Goal: Find specific page/section: Find specific page/section

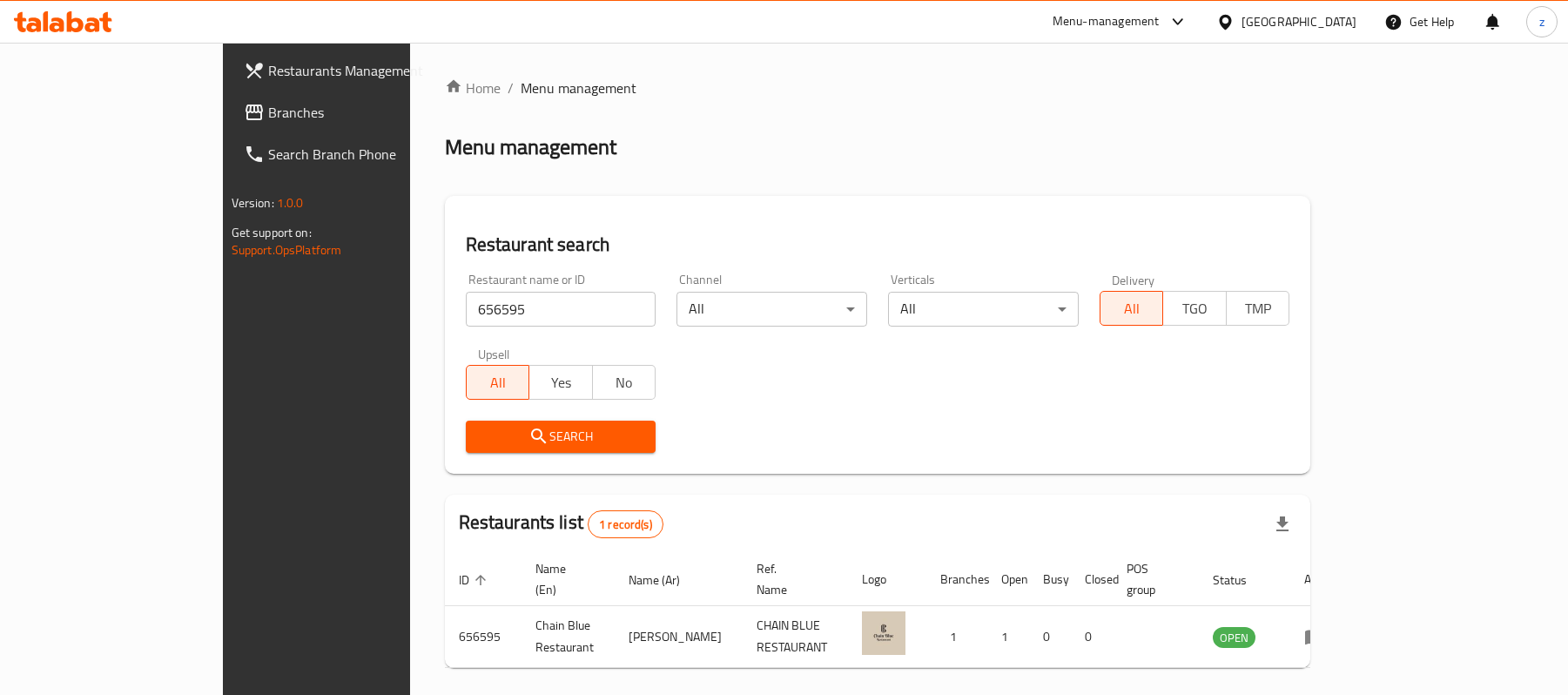
scroll to position [49, 0]
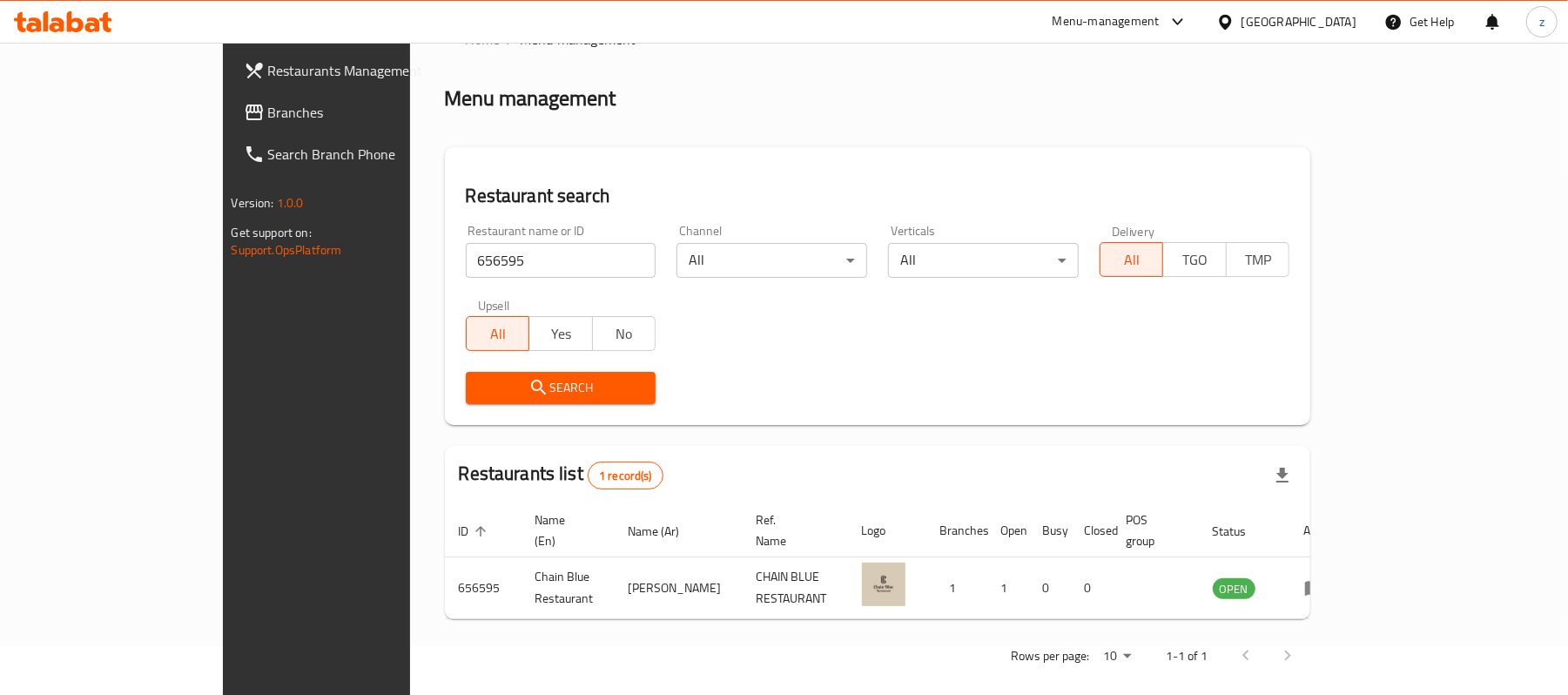
click at [268, 102] on span "Branches" at bounding box center [369, 113] width 203 height 21
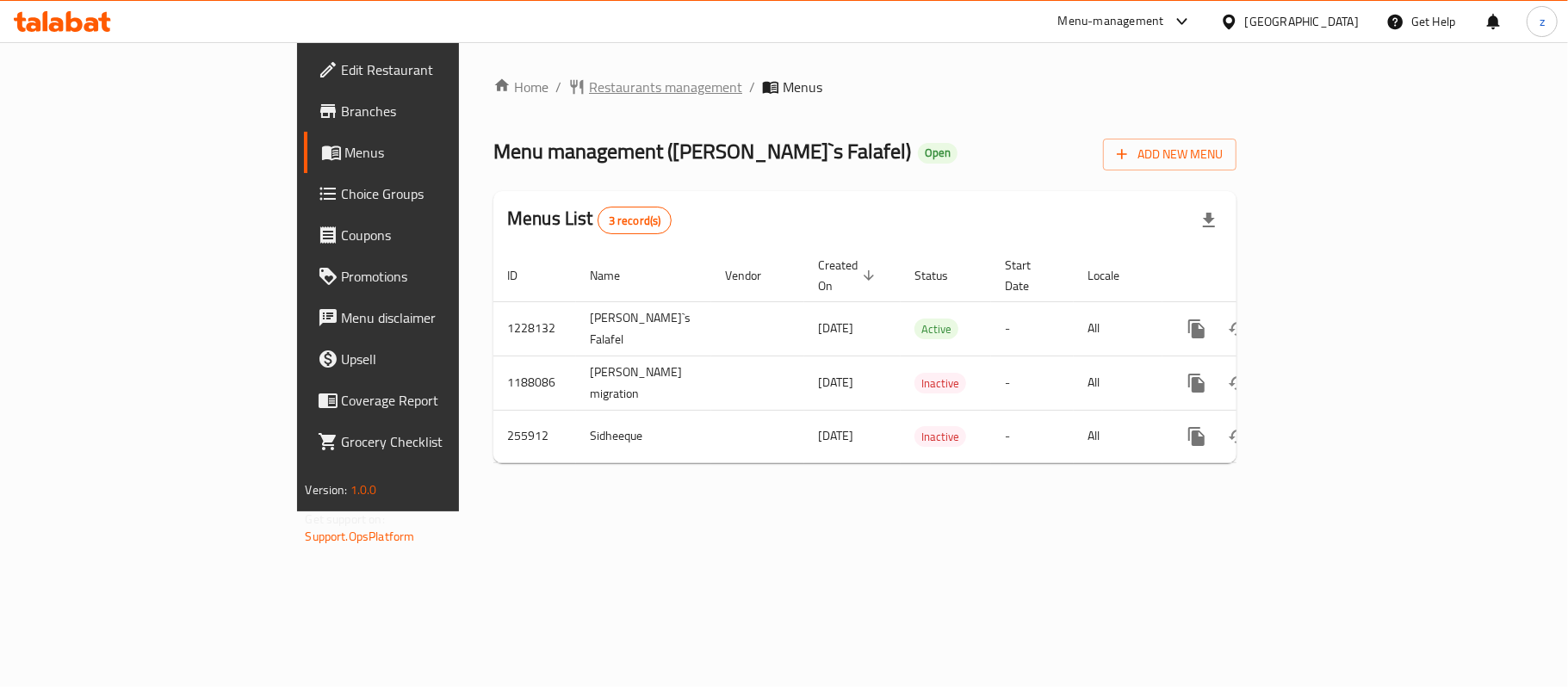
click at [589, 85] on span "Restaurants management" at bounding box center [666, 87] width 154 height 21
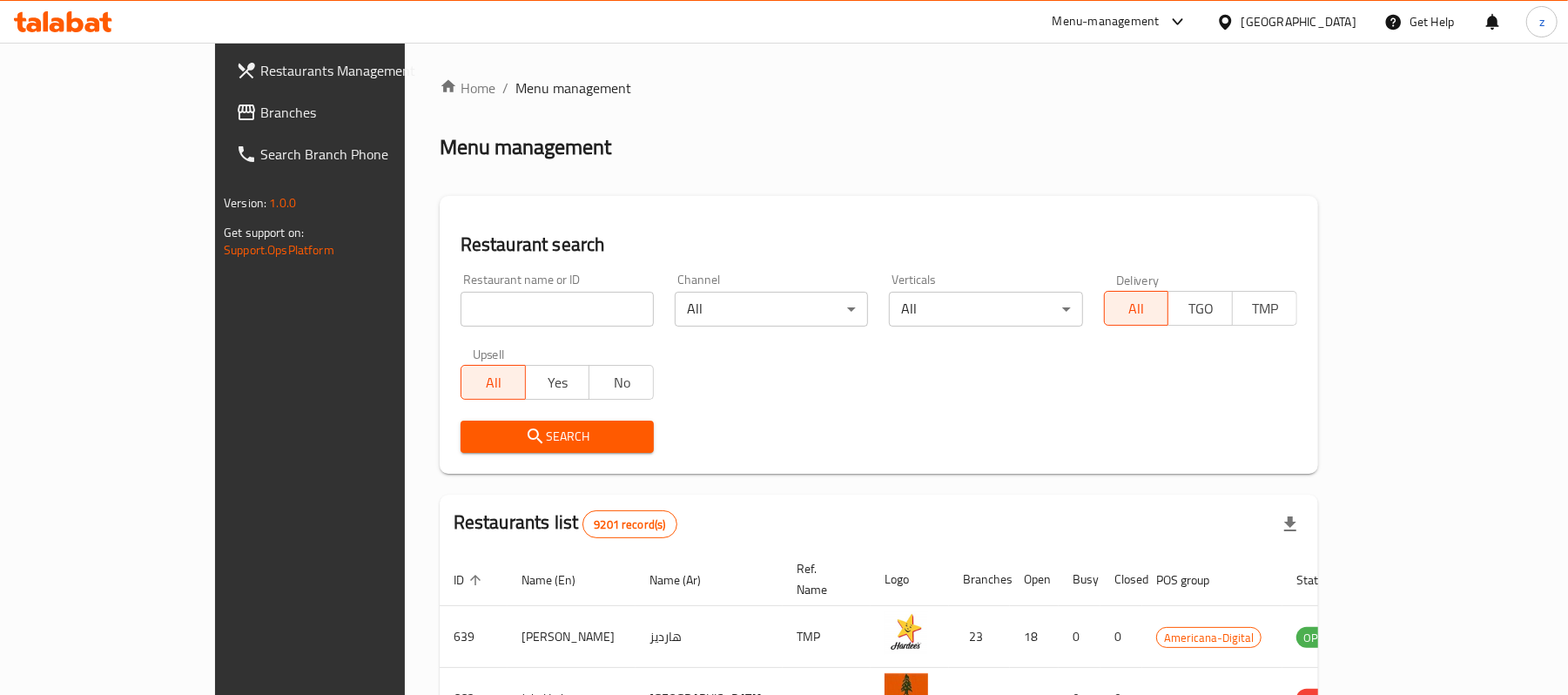
click at [460, 314] on input "search" at bounding box center [557, 309] width 193 height 35
paste input "627473"
type input "627473"
click at [474, 434] on span "Search" at bounding box center [557, 436] width 165 height 21
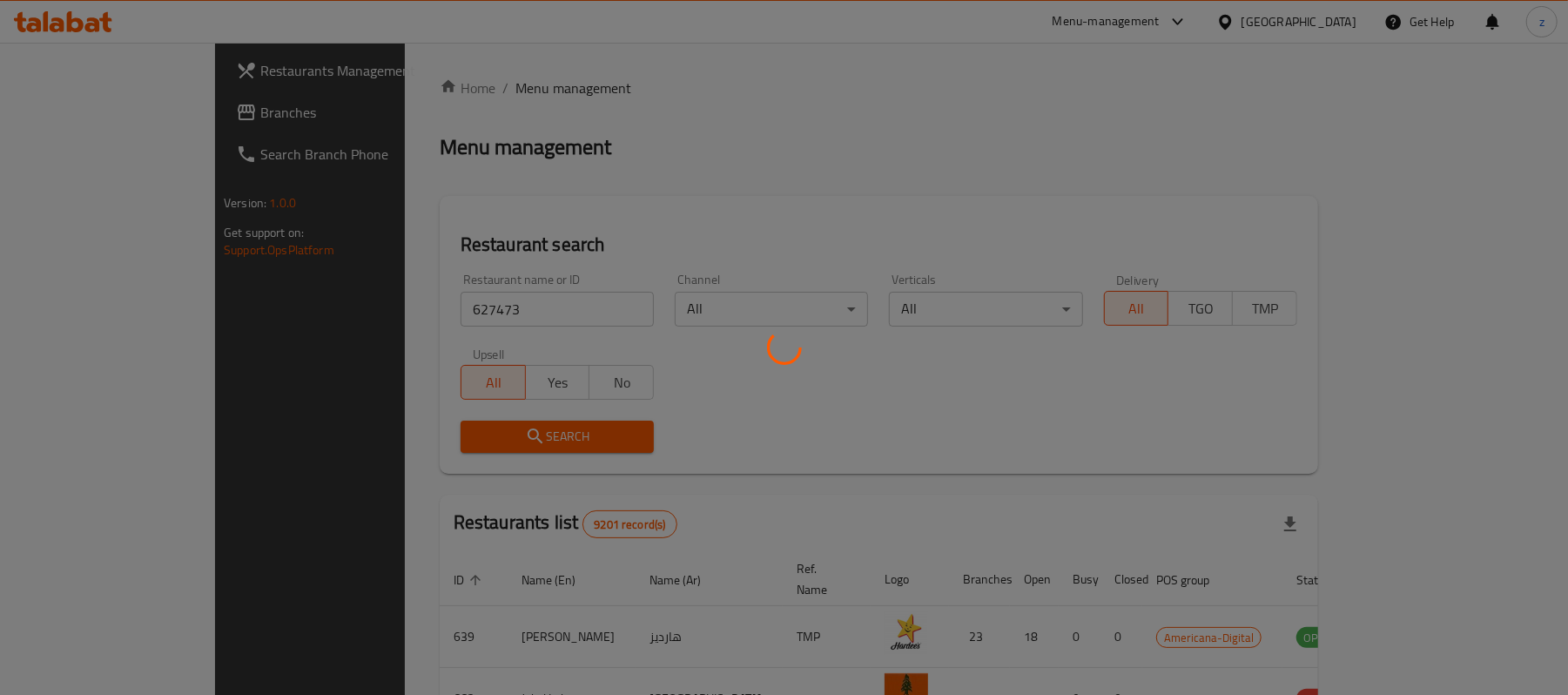
scroll to position [49, 0]
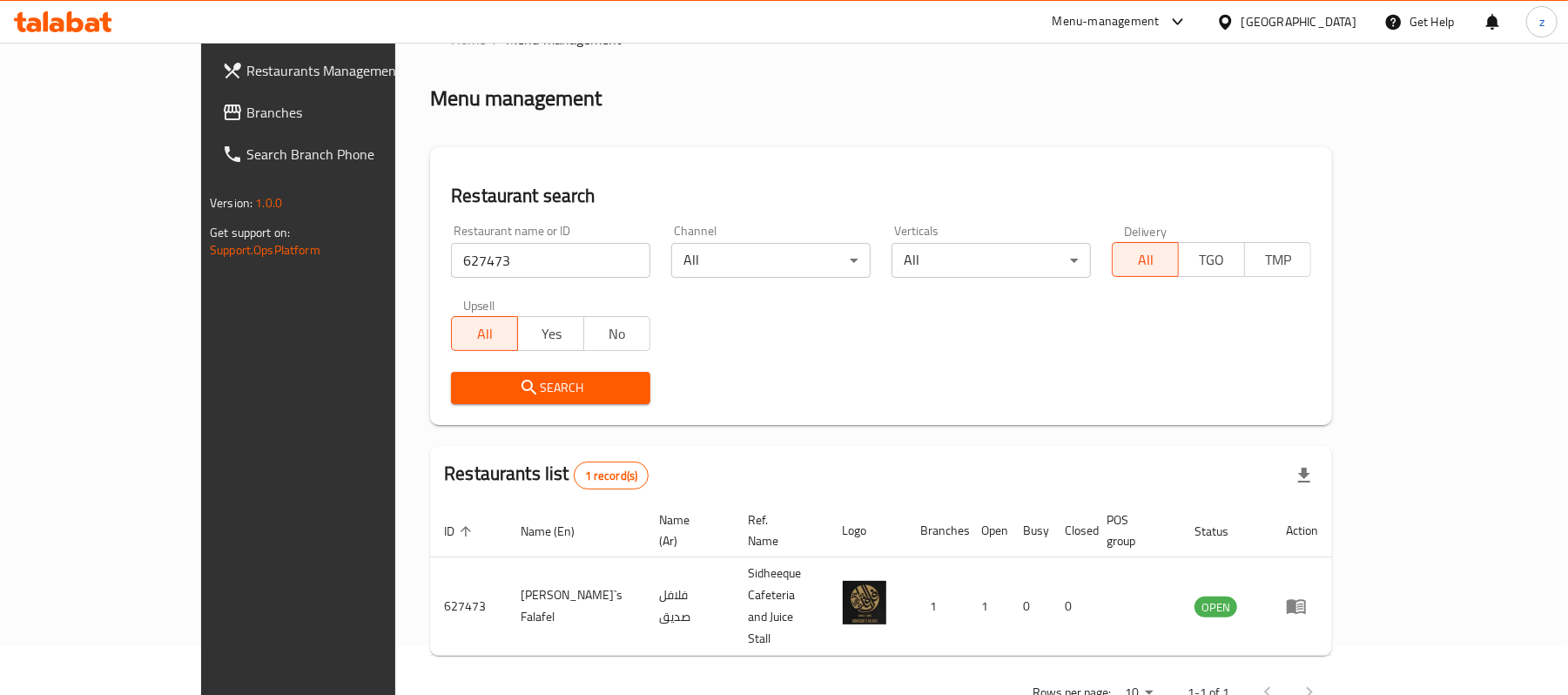
click at [613, 347] on div "Restaurant name or ID 627473 Restaurant name or ID Channel All ​ Verticals All …" at bounding box center [880, 314] width 881 height 200
click at [247, 102] on span "Branches" at bounding box center [348, 113] width 203 height 21
